Goal: Communication & Community: Answer question/provide support

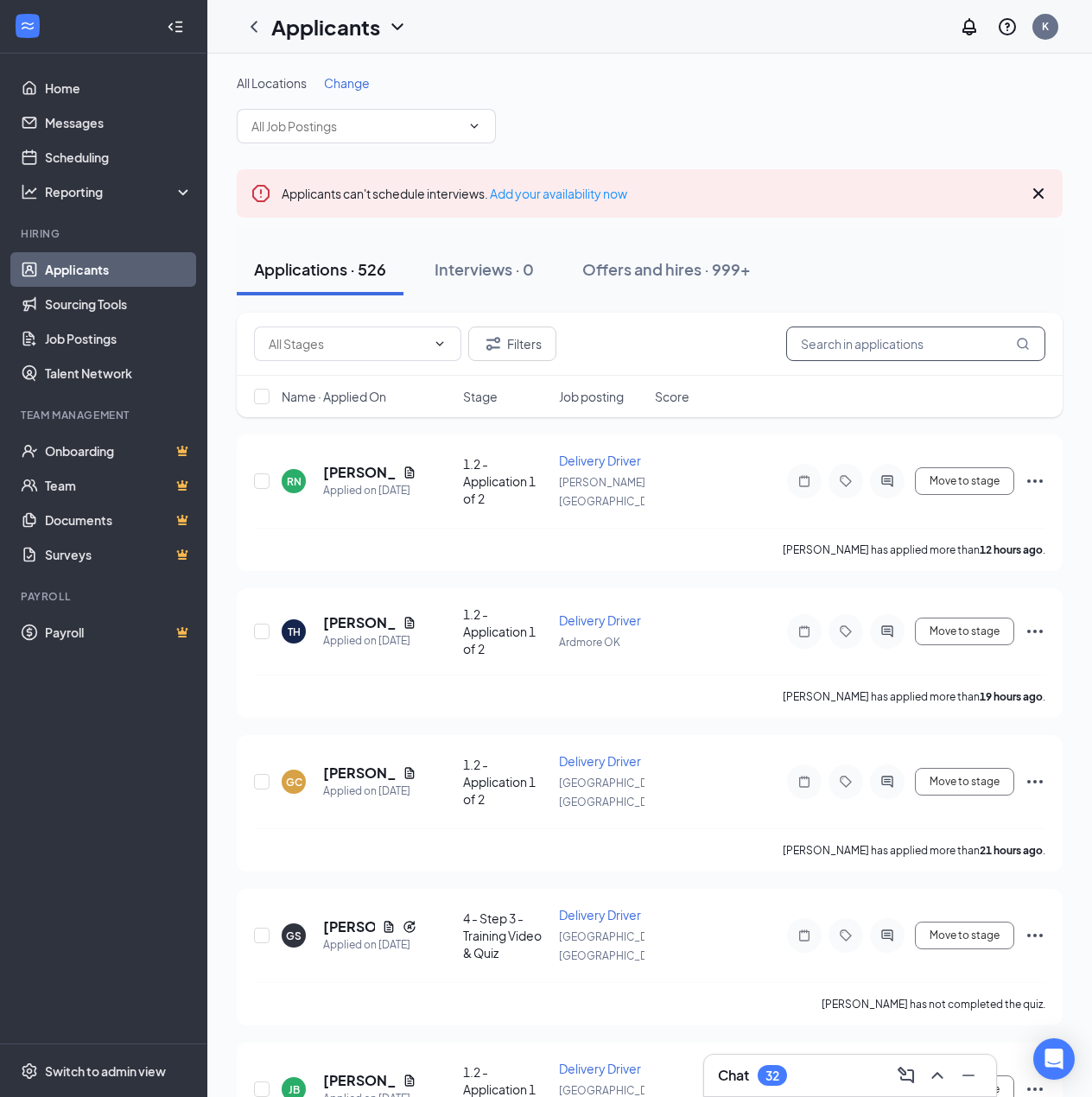
click at [832, 340] on input "text" at bounding box center [916, 344] width 260 height 35
paste input "[EMAIL_ADDRESS][DOMAIN_NAME]"
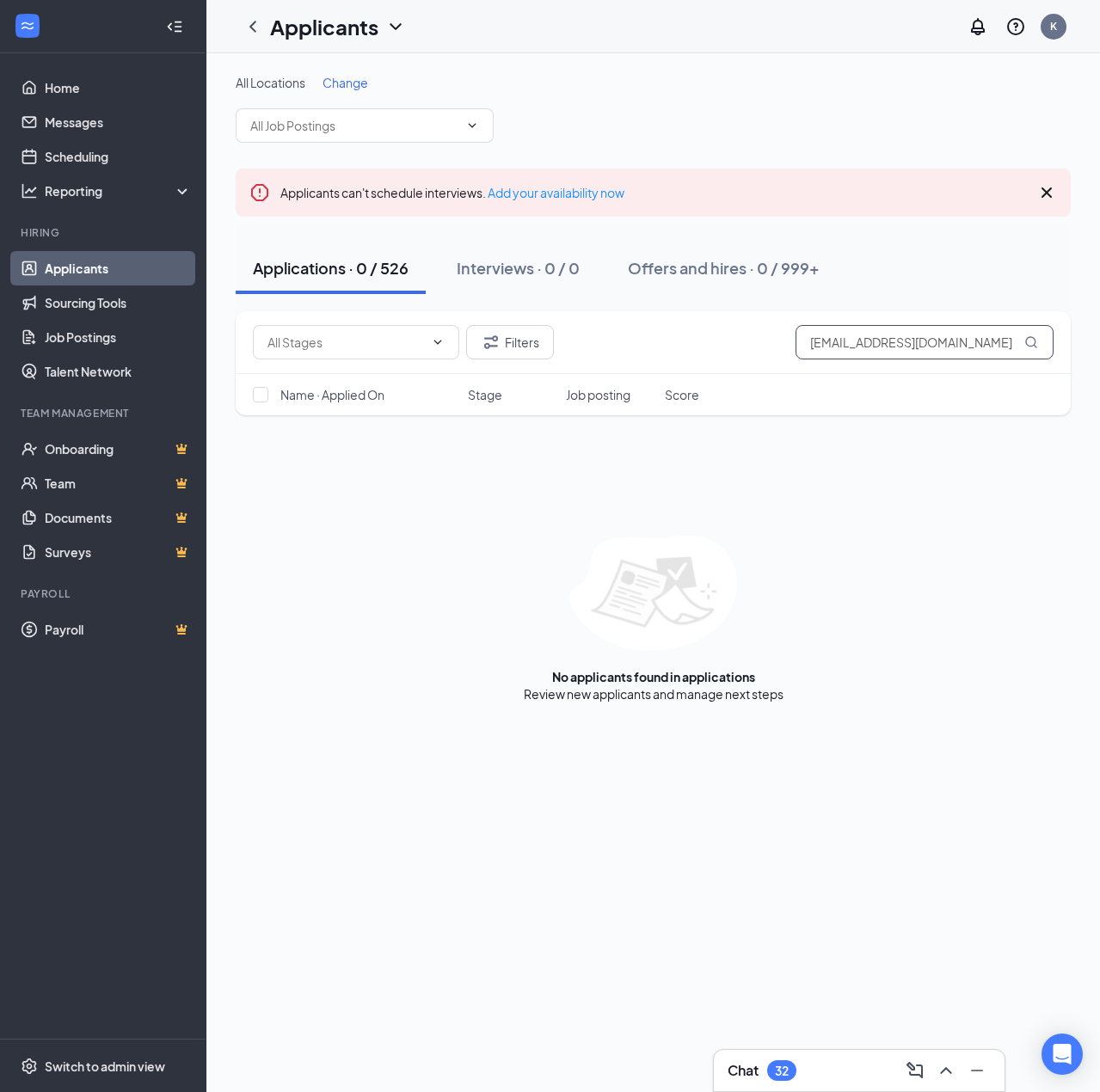
type input "[EMAIL_ADDRESS][DOMAIN_NAME]"
click at [397, 25] on icon "ChevronDown" at bounding box center [396, 27] width 21 height 21
click at [375, 119] on link "Archived applicants" at bounding box center [372, 112] width 186 height 17
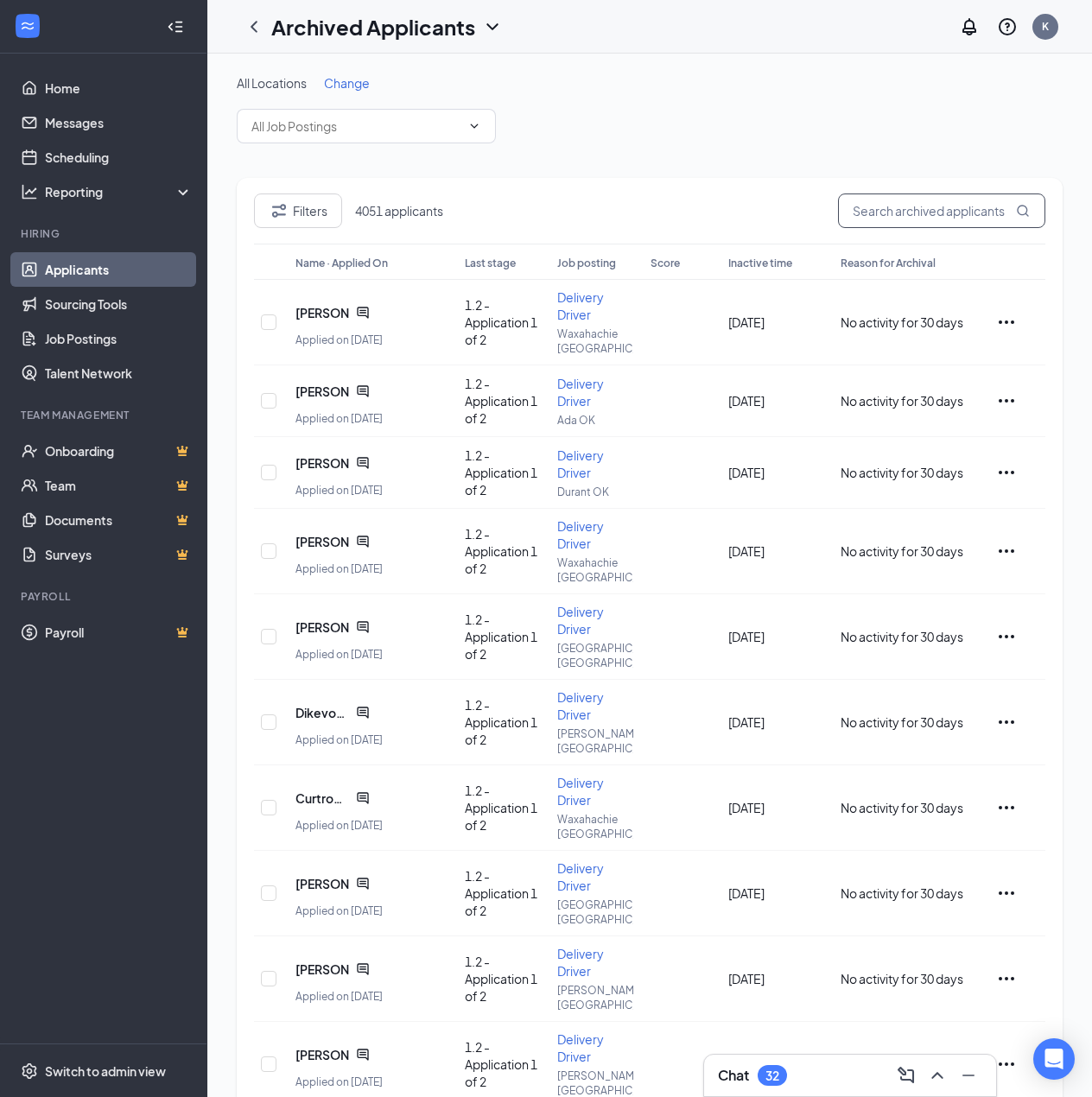
click at [898, 215] on input "text" at bounding box center [941, 211] width 207 height 35
paste input "[EMAIL_ADDRESS][DOMAIN_NAME]"
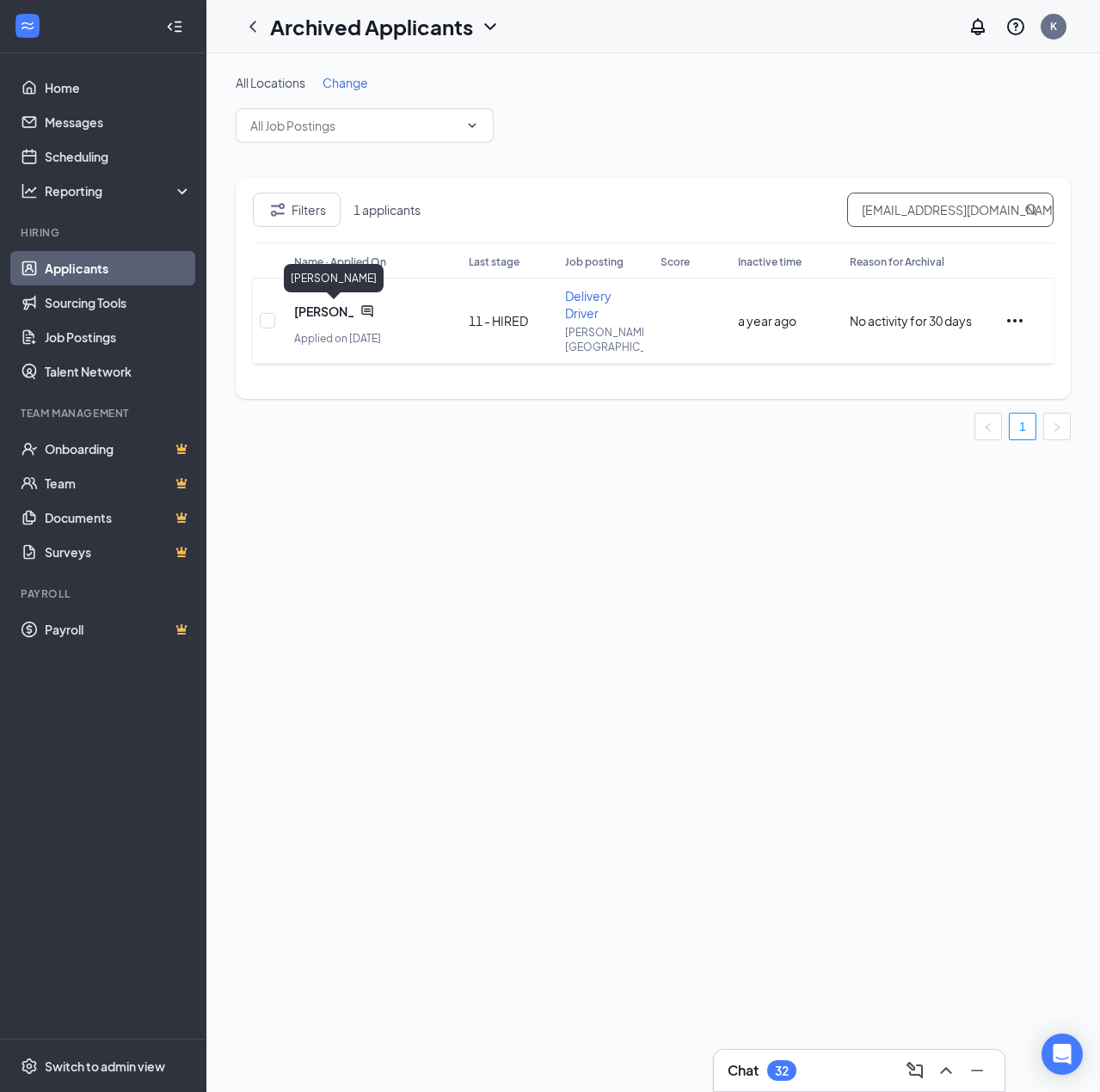
type input "[EMAIL_ADDRESS][DOMAIN_NAME]"
click at [317, 306] on span "[PERSON_NAME]" at bounding box center [323, 311] width 60 height 17
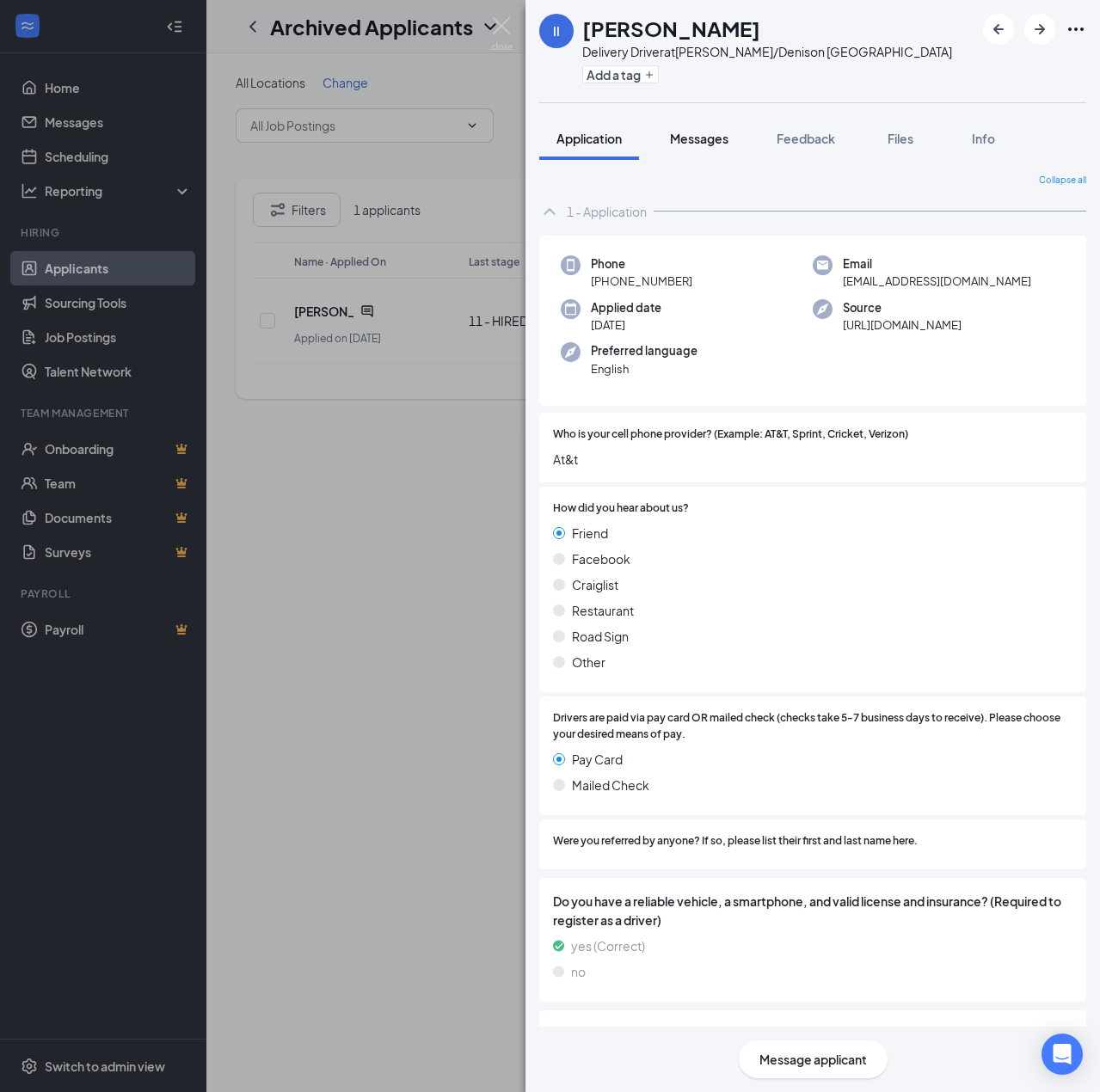
click at [691, 159] on button "Messages" at bounding box center [698, 138] width 92 height 43
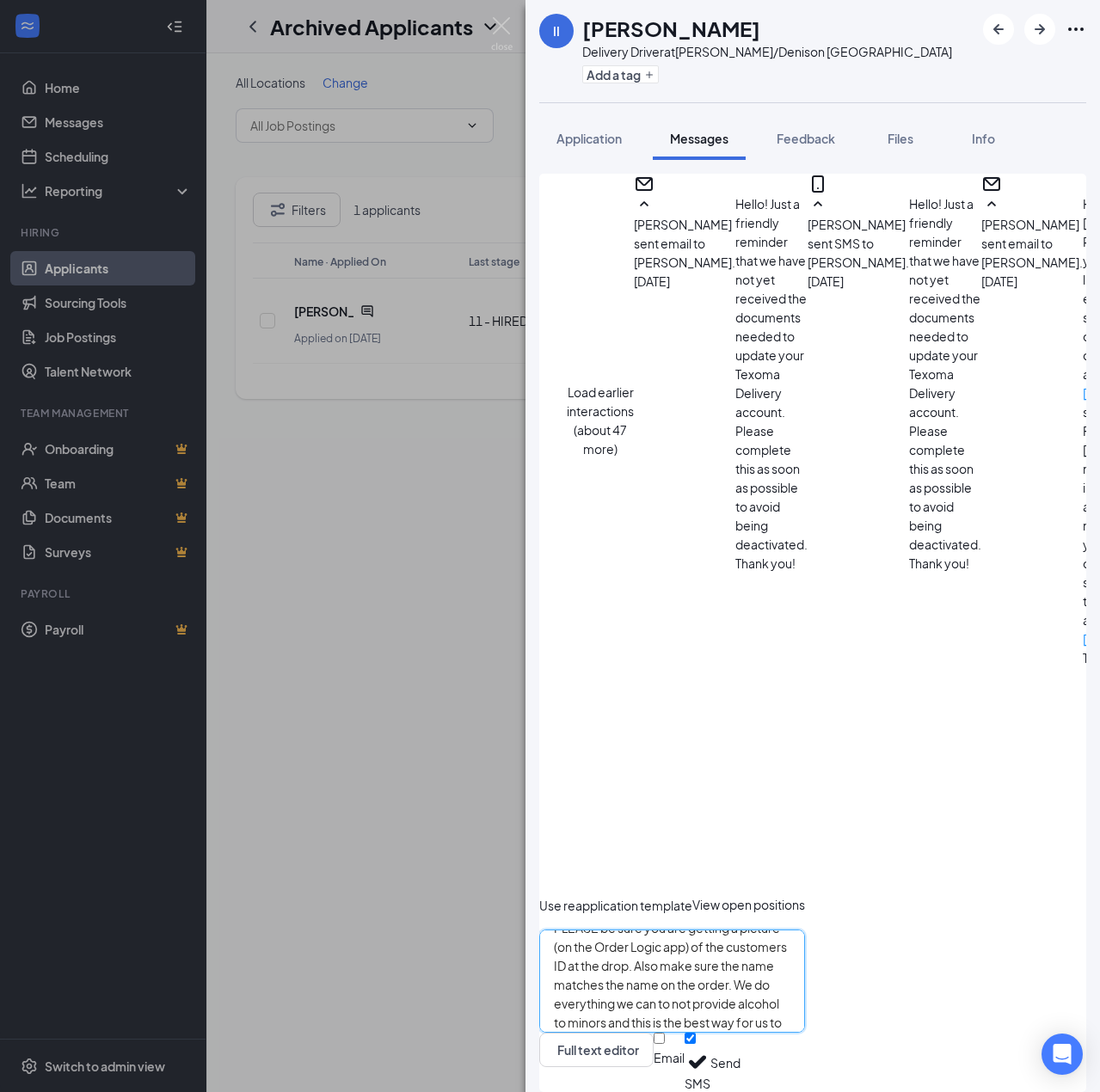
scroll to position [86, 0]
type textarea "Hello, This is Texoma Delivery. Its been brought to our attention that you did …"
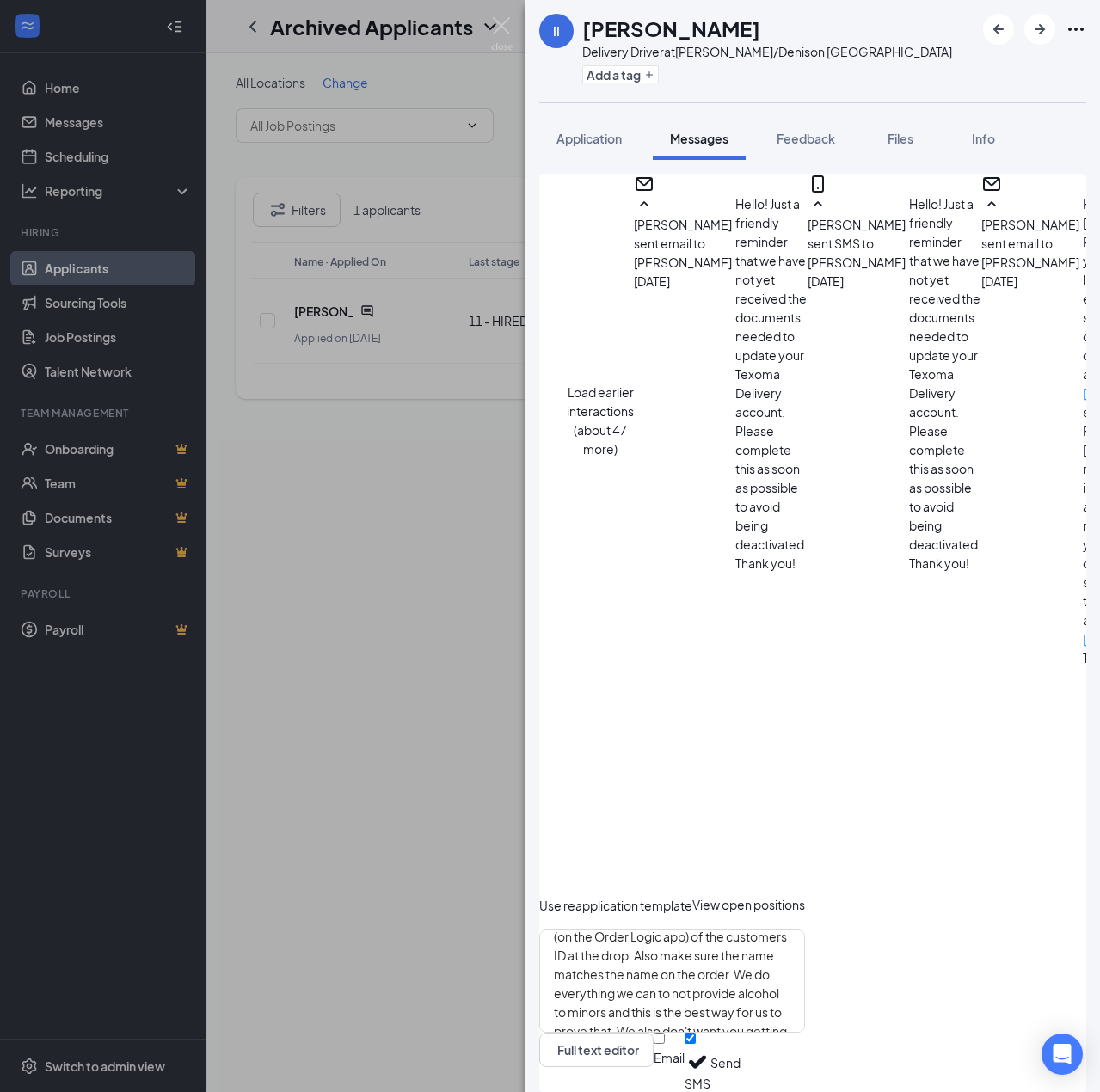
click at [741, 1056] on button "Send" at bounding box center [725, 1062] width 30 height 60
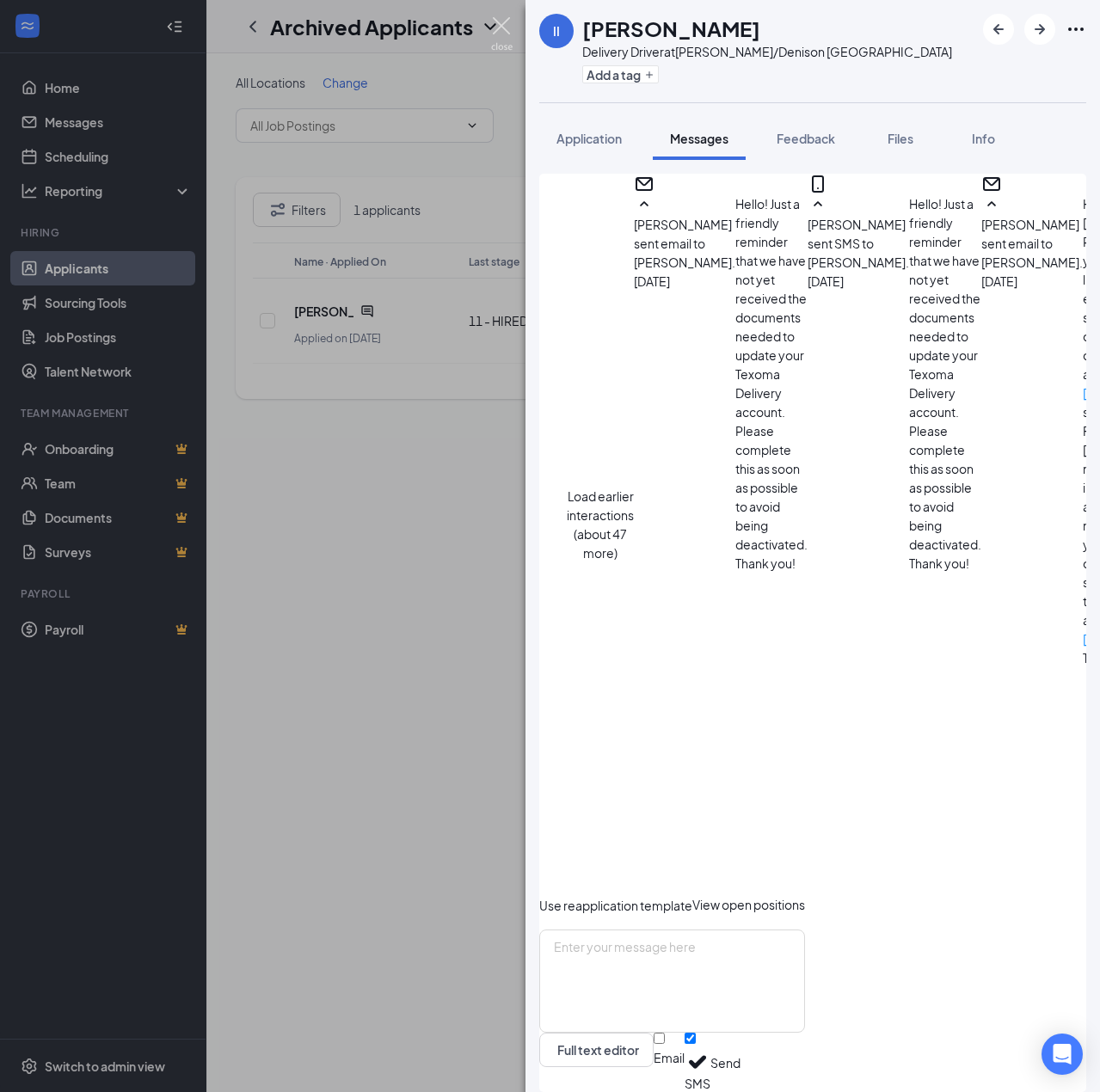
scroll to position [1657, 0]
click at [500, 31] on img at bounding box center [501, 34] width 22 height 34
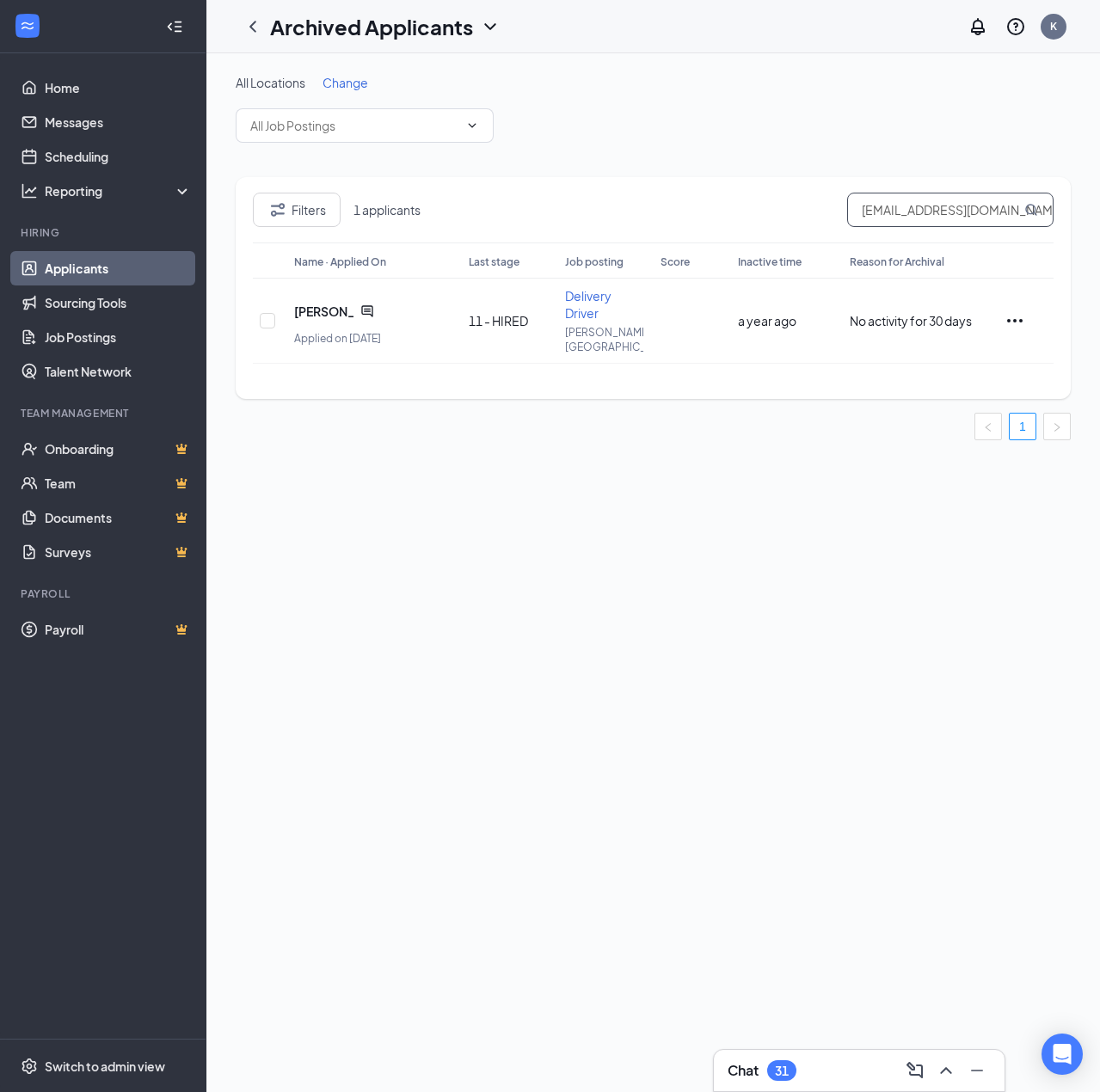
drag, startPoint x: 851, startPoint y: 211, endPoint x: 1100, endPoint y: 220, distance: 249.2
click at [1099, 220] on html "Home Messages Scheduling Reporting Hiring Applicants Sourcing Tools Job Posting…" at bounding box center [550, 546] width 1100 height 1092
paste input "lorenataylor2013.lt013"
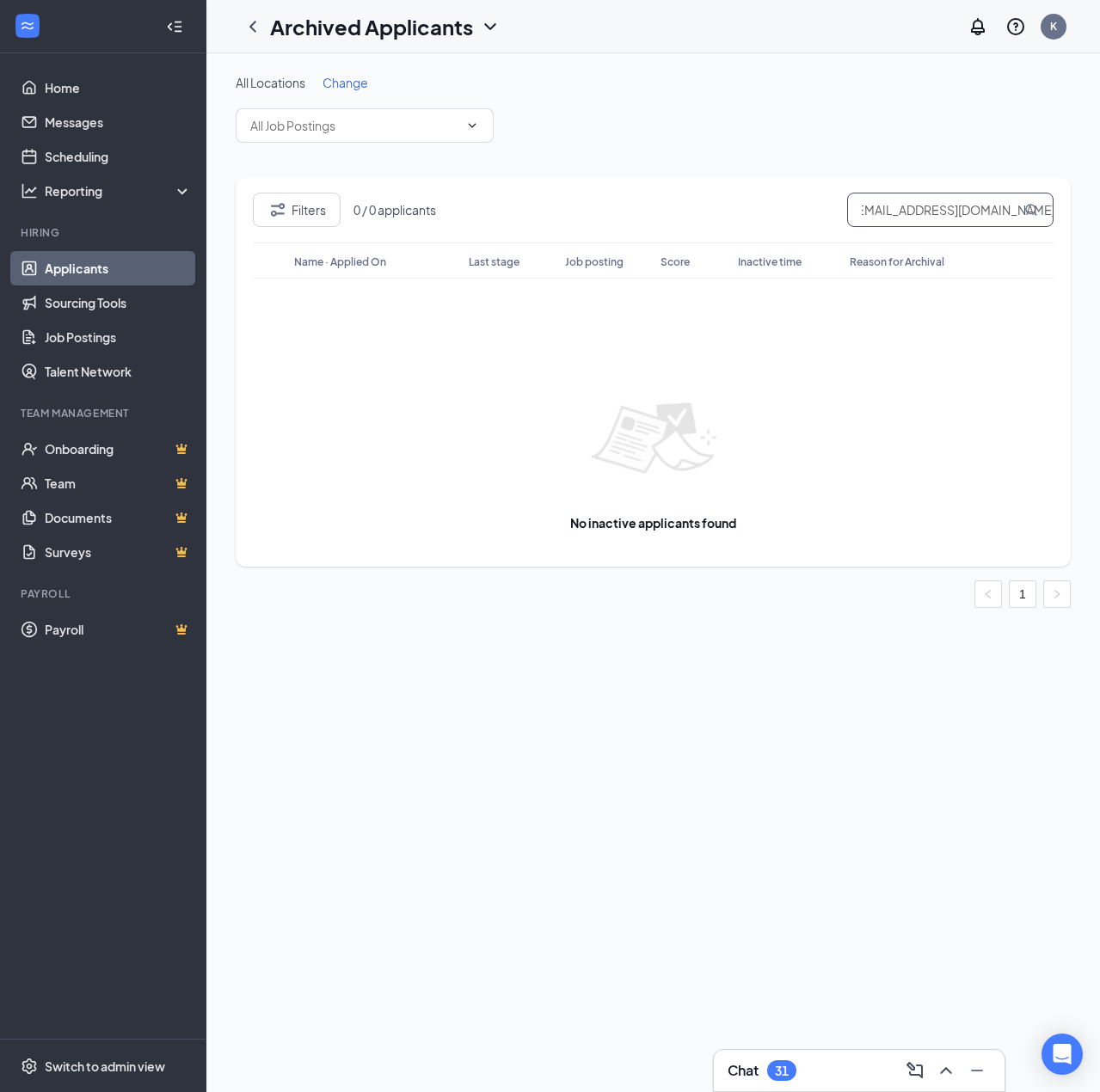
type input "[EMAIL_ADDRESS][DOMAIN_NAME]"
click at [473, 24] on div "Archived Applicants" at bounding box center [385, 27] width 231 height 29
click at [413, 79] on link "Applicants" at bounding box center [372, 75] width 186 height 17
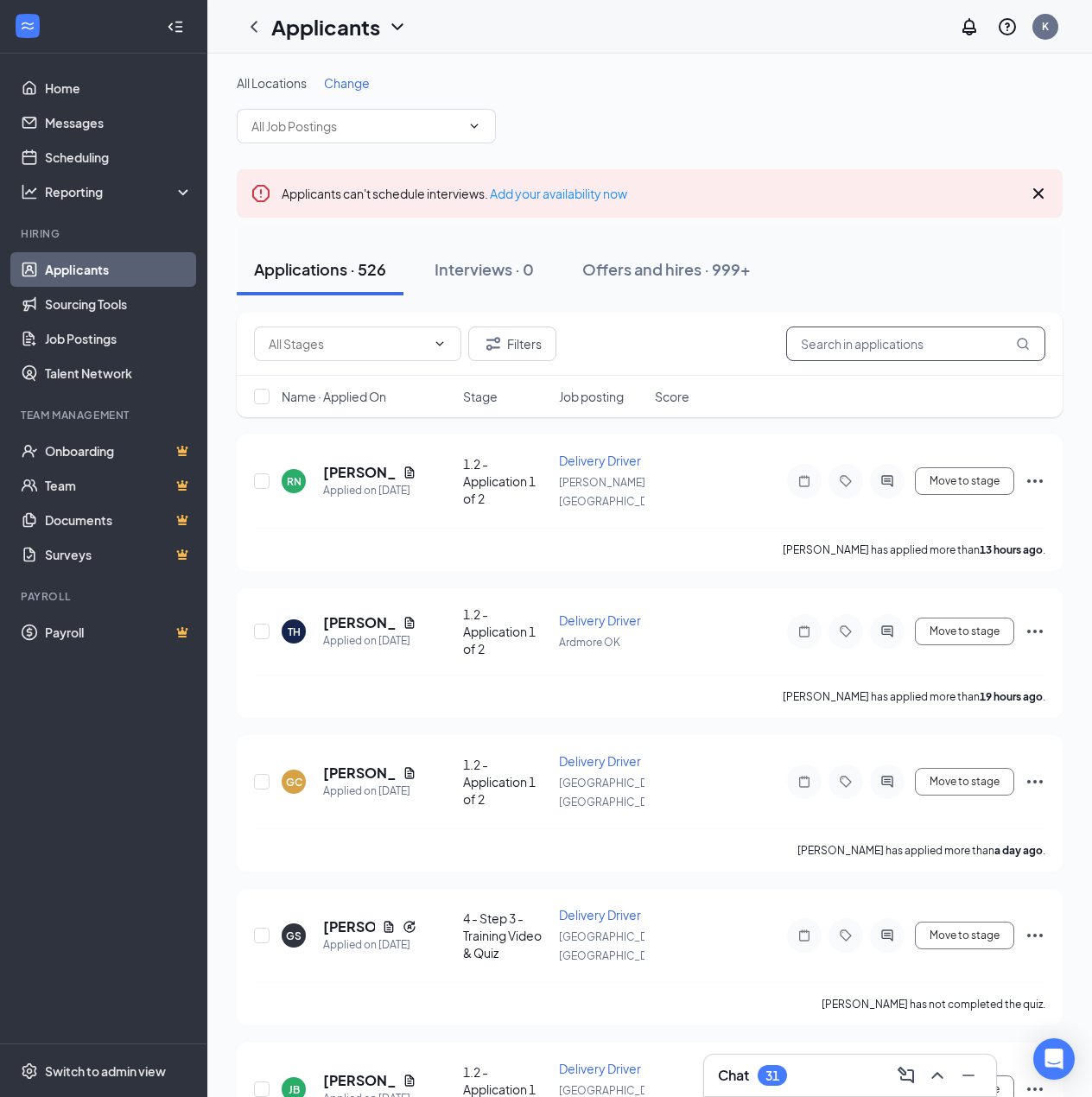
click at [881, 350] on input "text" at bounding box center [916, 344] width 260 height 35
paste input "[EMAIL_ADDRESS][DOMAIN_NAME]"
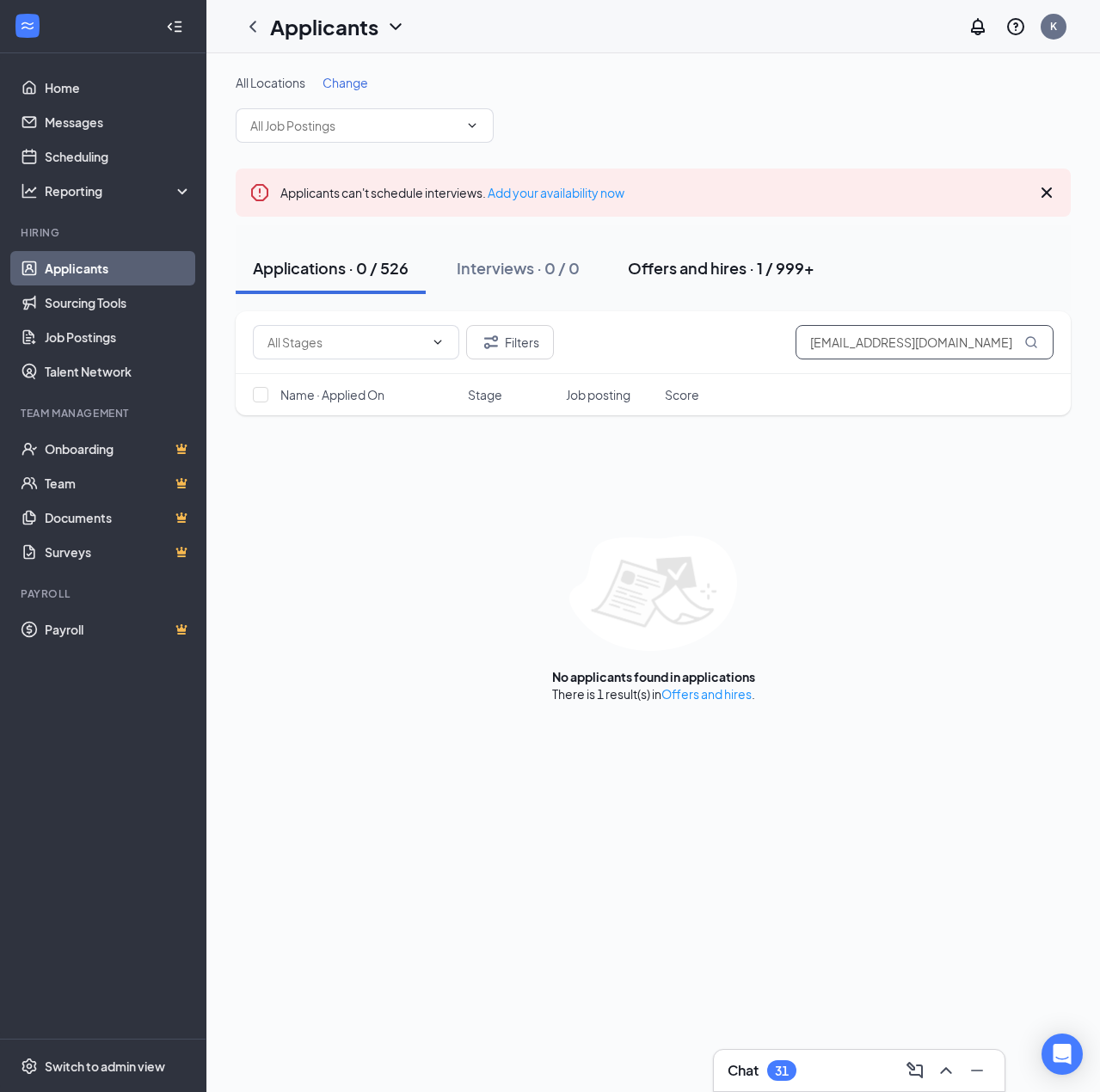
type input "[EMAIL_ADDRESS][DOMAIN_NAME]"
click at [723, 277] on div "Offers and hires · 1 / 999+" at bounding box center [722, 268] width 187 height 22
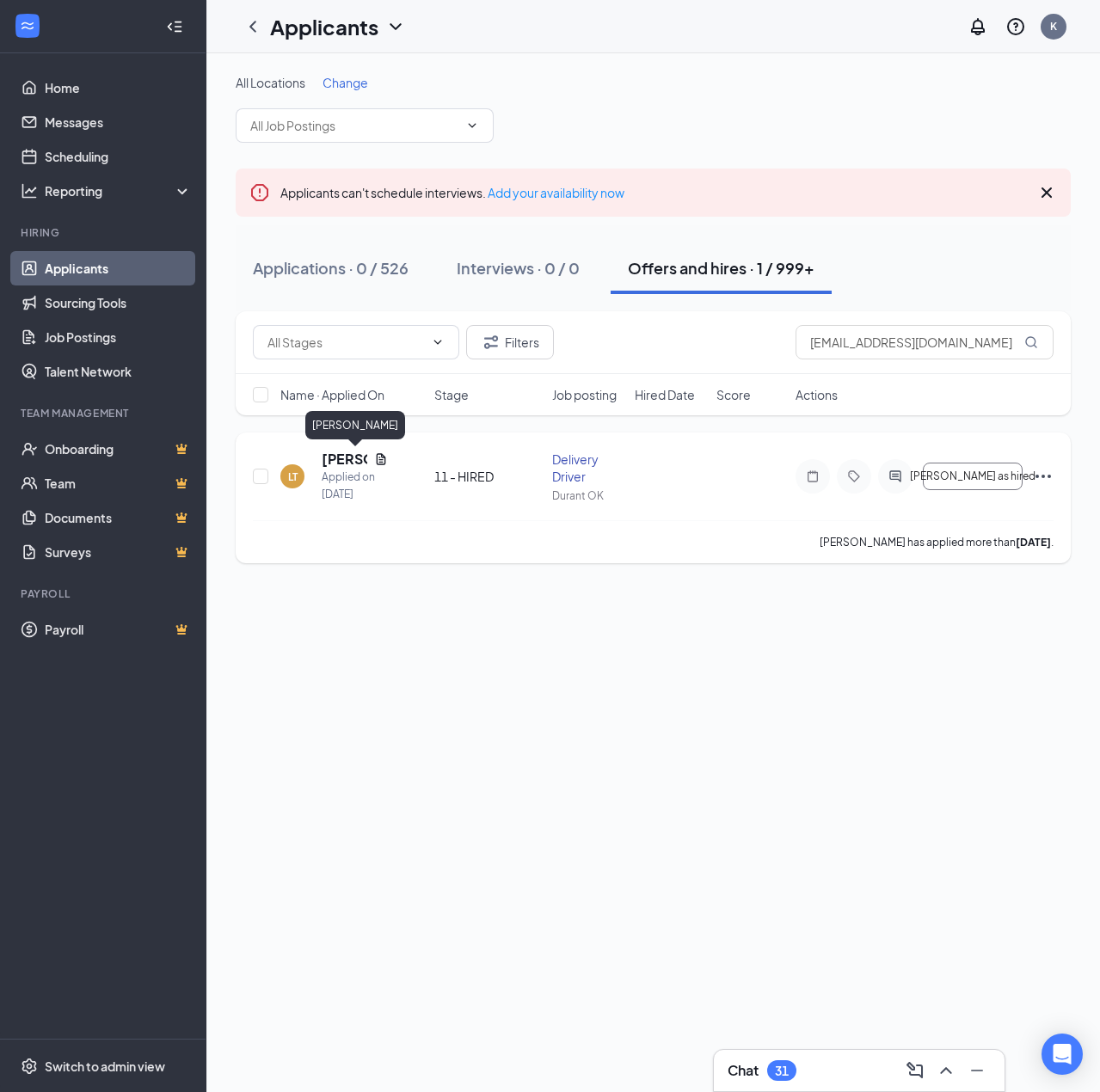
click at [353, 461] on h5 "[PERSON_NAME]" at bounding box center [344, 460] width 46 height 19
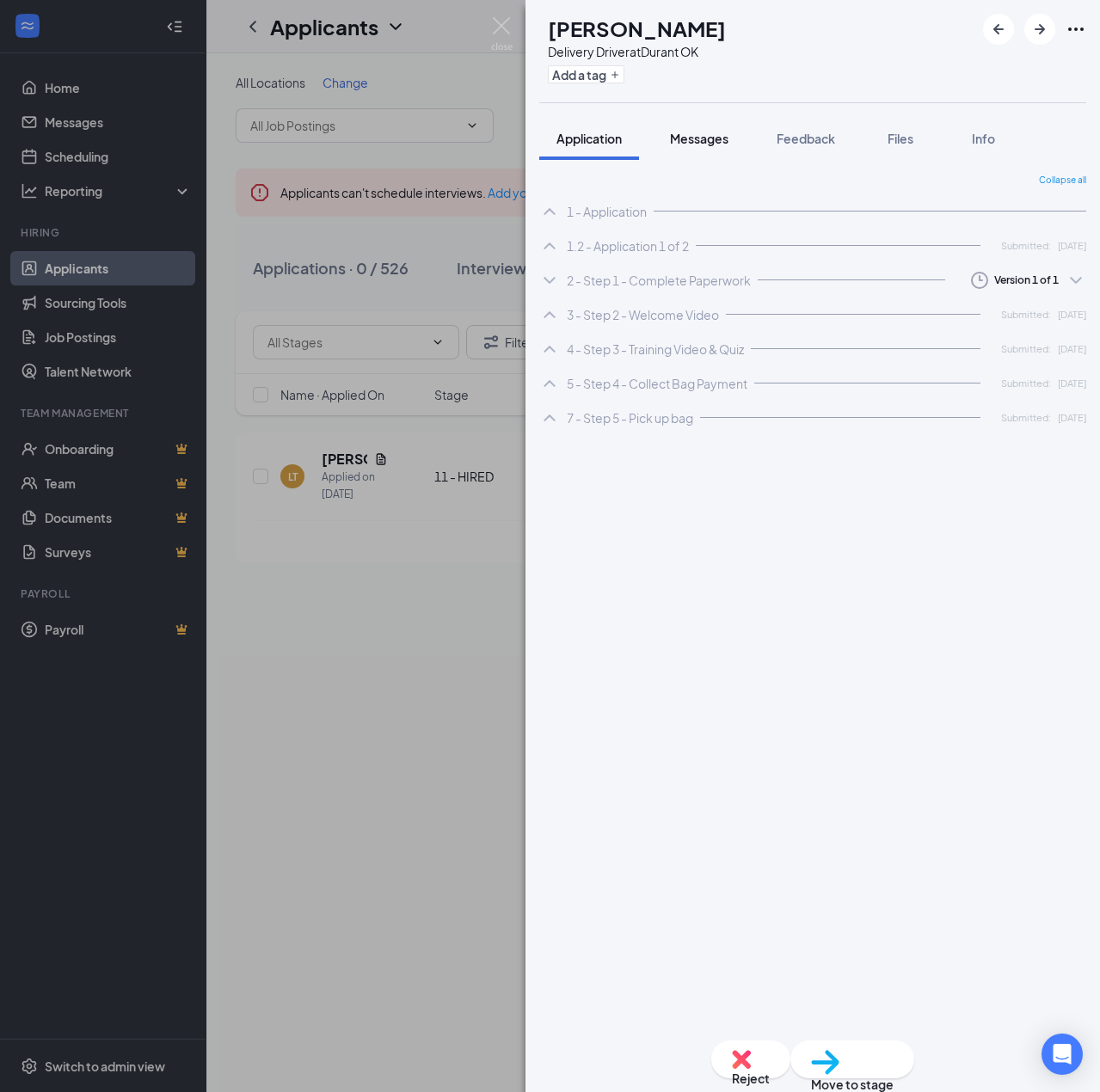
click at [713, 140] on span "Messages" at bounding box center [699, 138] width 59 height 16
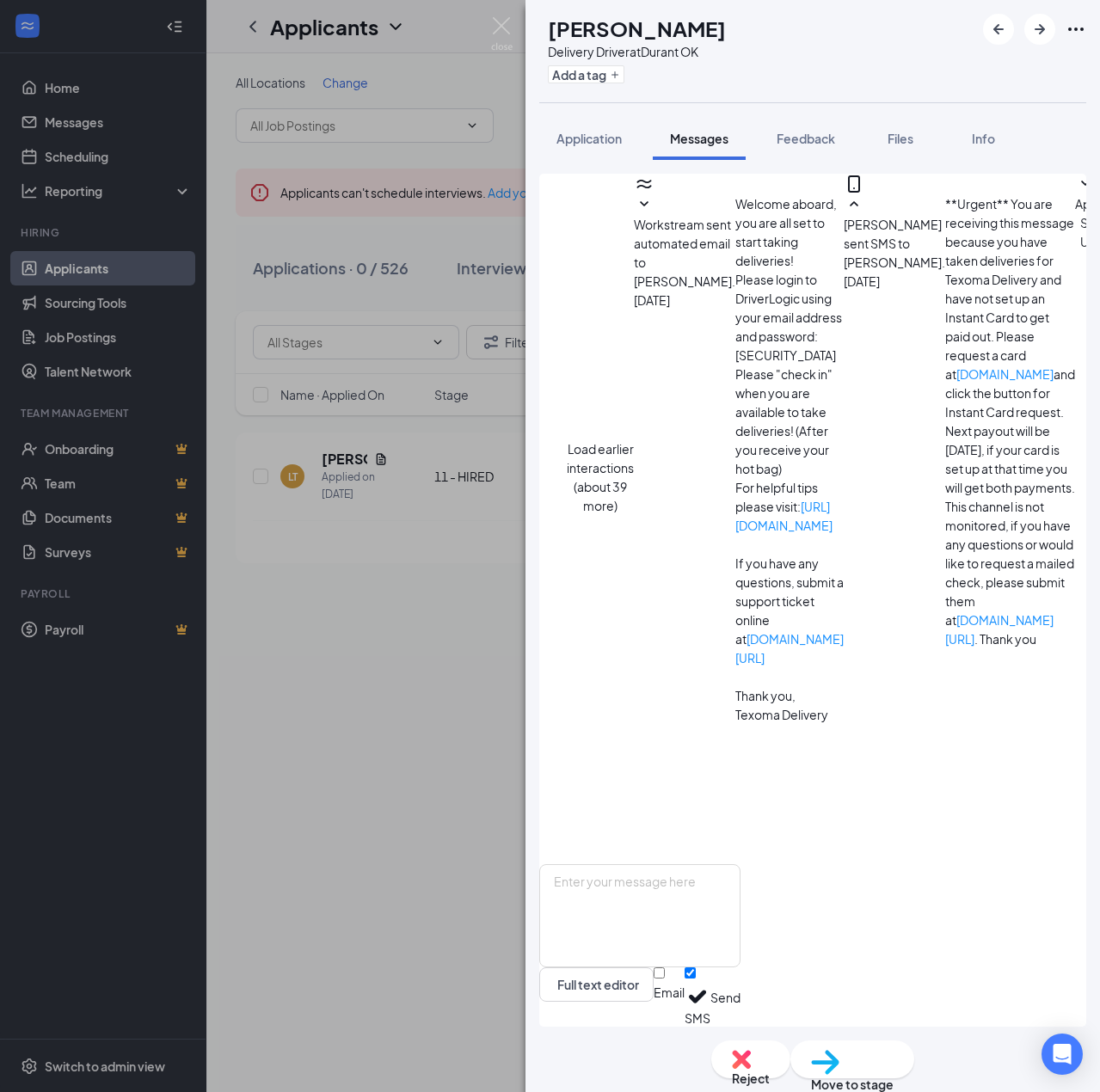
scroll to position [1053, 0]
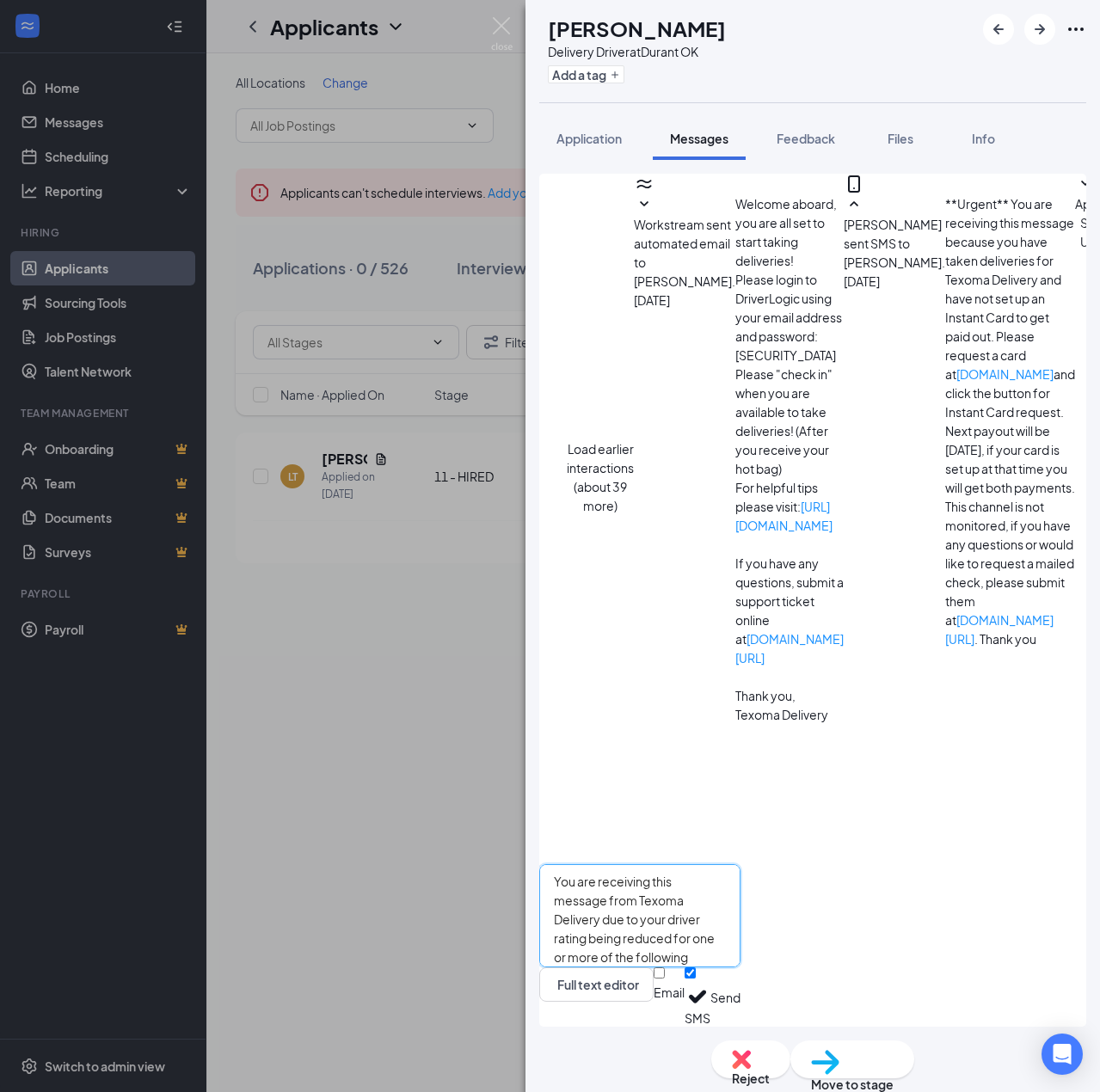
type textarea "You are receiving this message from Texoma Delivery due to your driver rating b…"
click at [741, 997] on button "Send" at bounding box center [725, 997] width 30 height 60
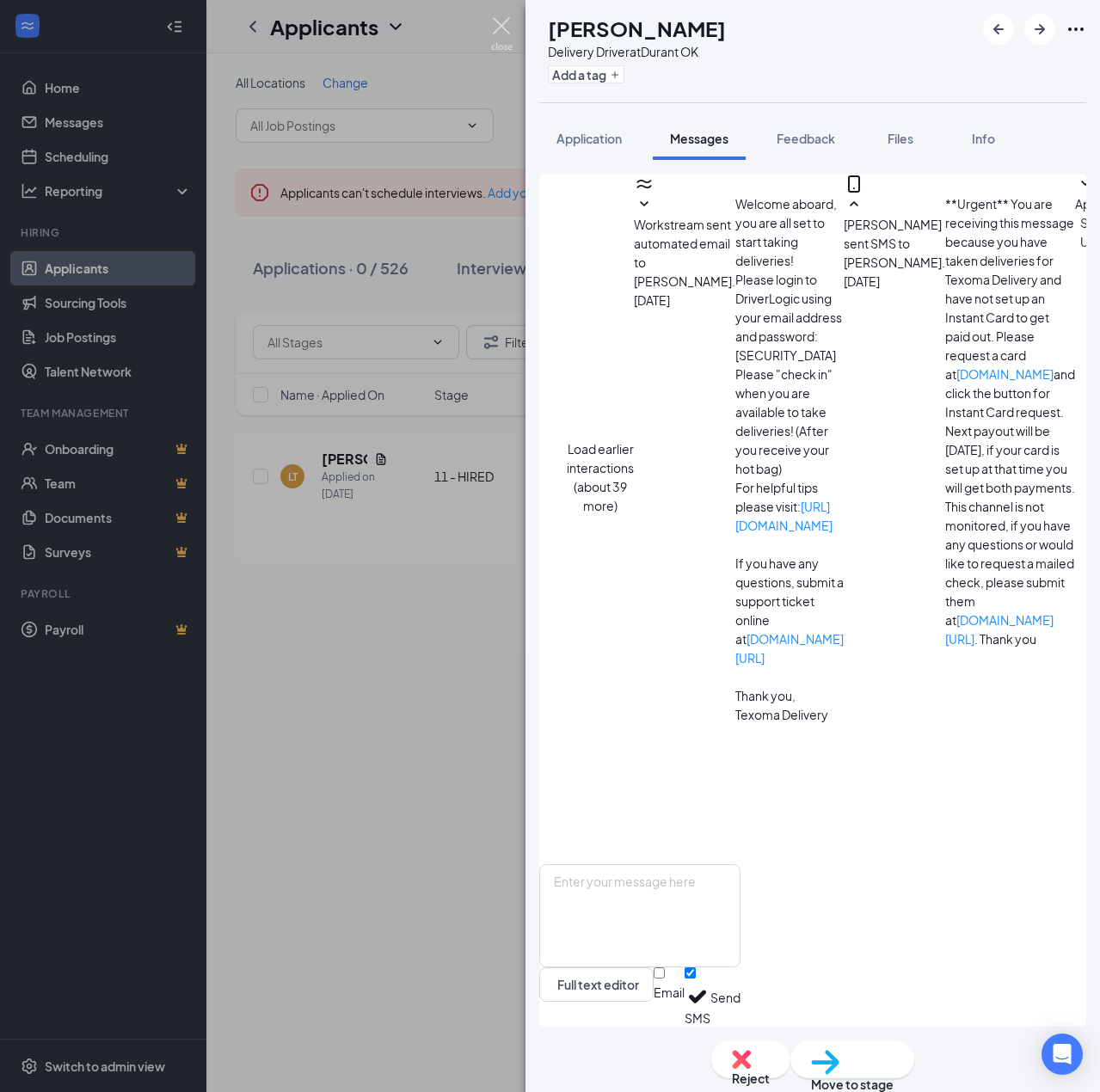
scroll to position [1336, 0]
click at [499, 24] on img at bounding box center [501, 34] width 22 height 34
